Goal: Task Accomplishment & Management: Use online tool/utility

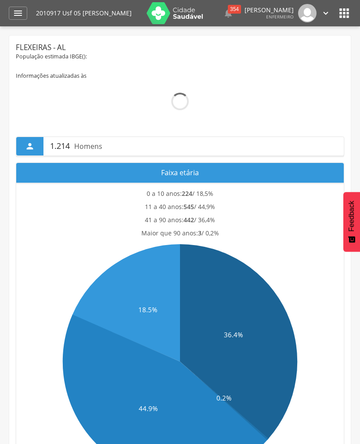
click at [20, 12] on icon "" at bounding box center [18, 13] width 11 height 11
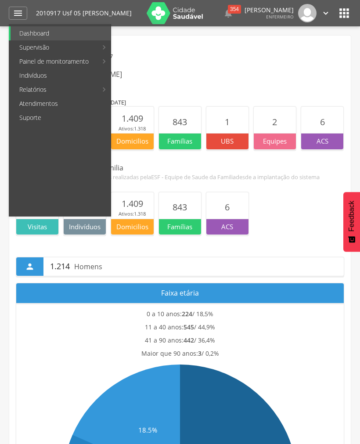
click at [161, 45] on link "Personalizados" at bounding box center [160, 47] width 99 height 14
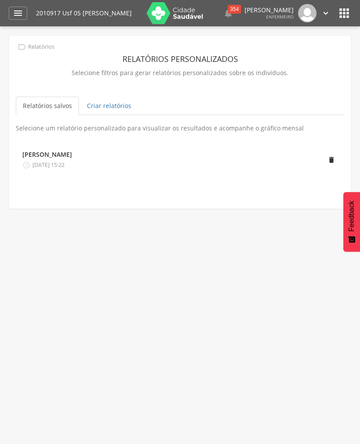
click at [123, 104] on link "Criar relatórios" at bounding box center [109, 106] width 58 height 18
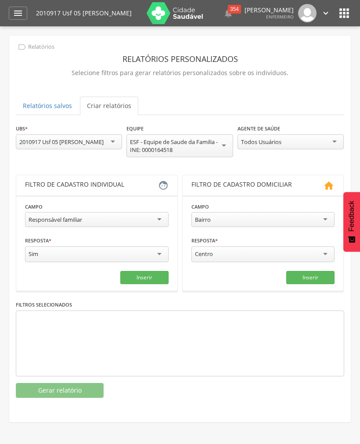
click at [162, 221] on div "Responsável familiar" at bounding box center [96, 219] width 143 height 15
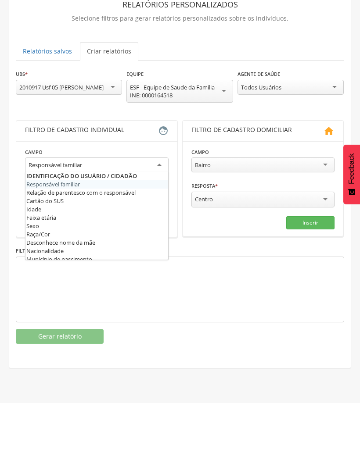
click at [161, 212] on div "Responsável familiar" at bounding box center [96, 220] width 143 height 16
click at [158, 212] on div "Responsável familiar" at bounding box center [96, 220] width 143 height 16
click at [162, 212] on div at bounding box center [96, 220] width 143 height 16
click at [159, 212] on div at bounding box center [96, 220] width 143 height 16
click at [104, 138] on div "2010917 Usf 05 [PERSON_NAME]" at bounding box center [61, 142] width 84 height 8
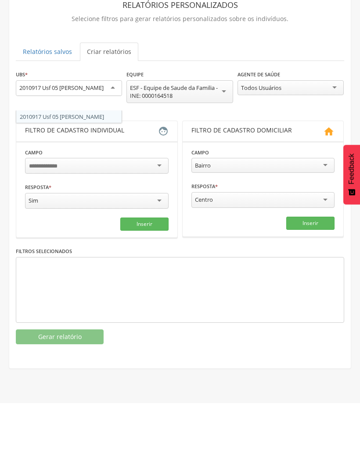
click at [114, 134] on div "2010917 Usf 05 [PERSON_NAME]" at bounding box center [69, 142] width 106 height 16
click at [107, 124] on div "**********" at bounding box center [180, 261] width 328 height 275
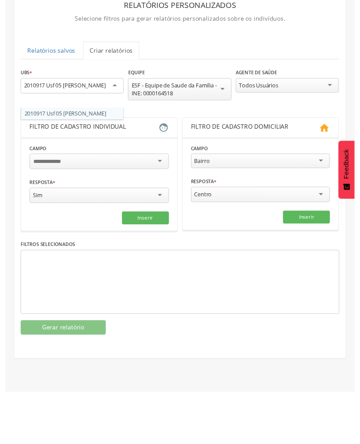
scroll to position [26, 0]
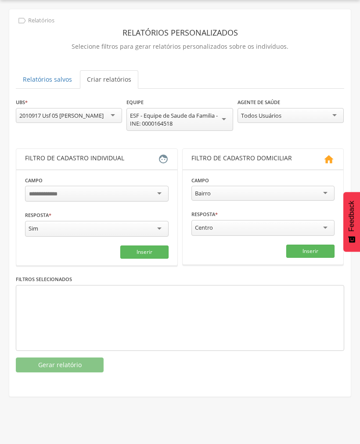
click at [163, 227] on div "Sim" at bounding box center [96, 229] width 143 height 16
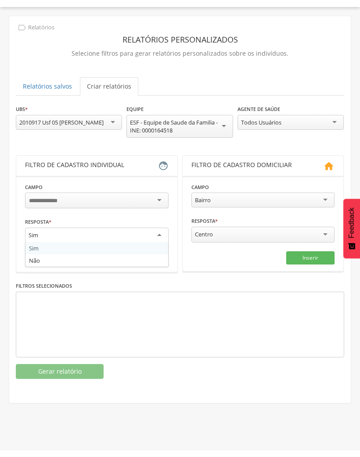
scroll to position [13, 0]
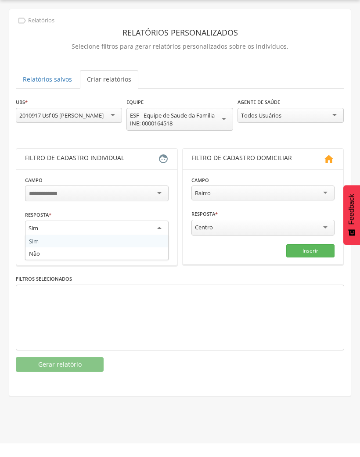
click at [162, 199] on div at bounding box center [96, 207] width 143 height 16
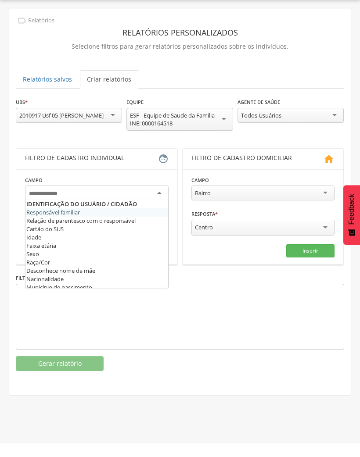
click at [166, 199] on div at bounding box center [96, 207] width 143 height 16
click at [161, 199] on div at bounding box center [96, 207] width 143 height 16
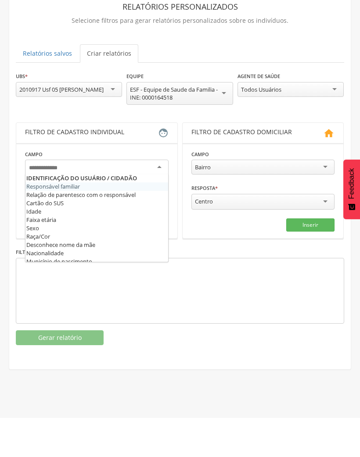
click at [62, 204] on input "select-one" at bounding box center [48, 208] width 38 height 8
click at [129, 224] on div "Resposta * *** Sim Sim Não Campo obrigatório" at bounding box center [96, 238] width 143 height 28
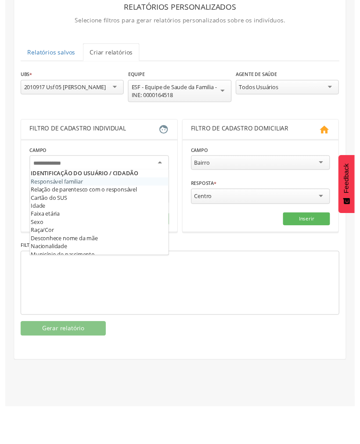
scroll to position [26, 0]
